Goal: Task Accomplishment & Management: Manage account settings

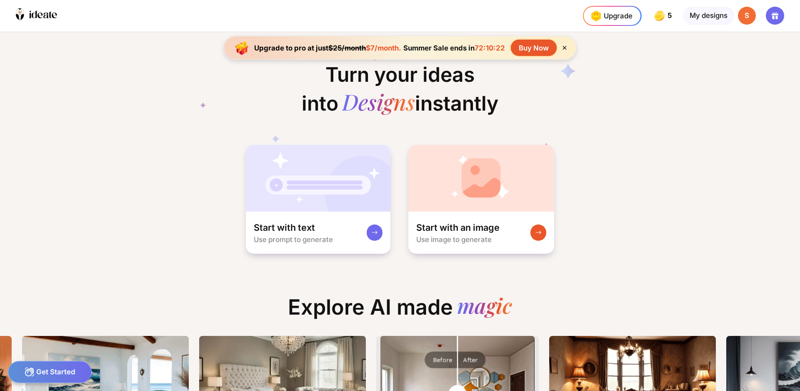
click at [753, 25] on div "S" at bounding box center [747, 16] width 18 height 18
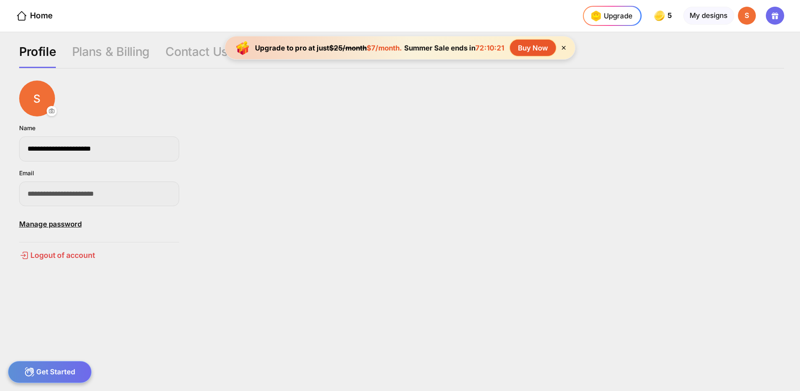
click at [744, 18] on div "S" at bounding box center [747, 16] width 18 height 18
click at [39, 48] on div "Profile" at bounding box center [37, 56] width 37 height 24
click at [43, 15] on div "Home" at bounding box center [34, 16] width 37 height 12
